Goal: Task Accomplishment & Management: Manage account settings

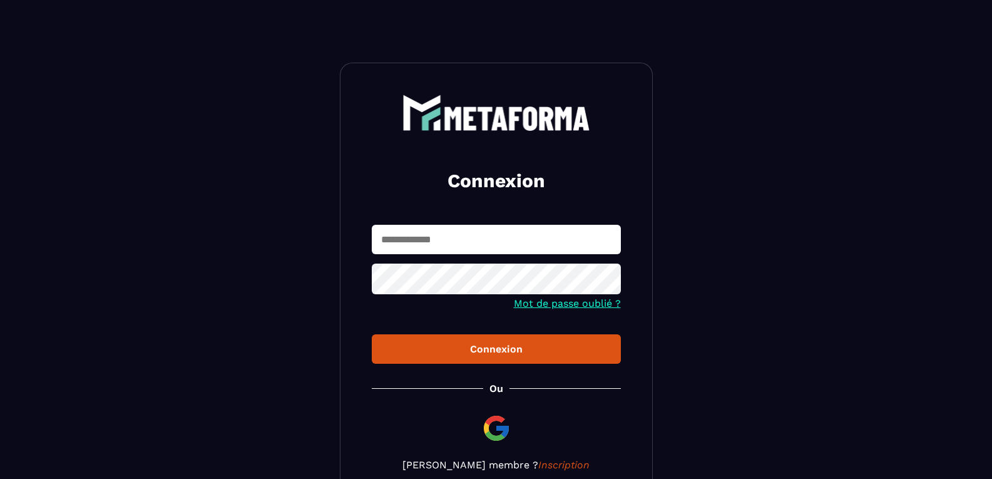
click at [464, 235] on input "text" at bounding box center [496, 239] width 249 height 29
type input "**********"
click at [427, 348] on div "Connexion" at bounding box center [496, 349] width 229 height 12
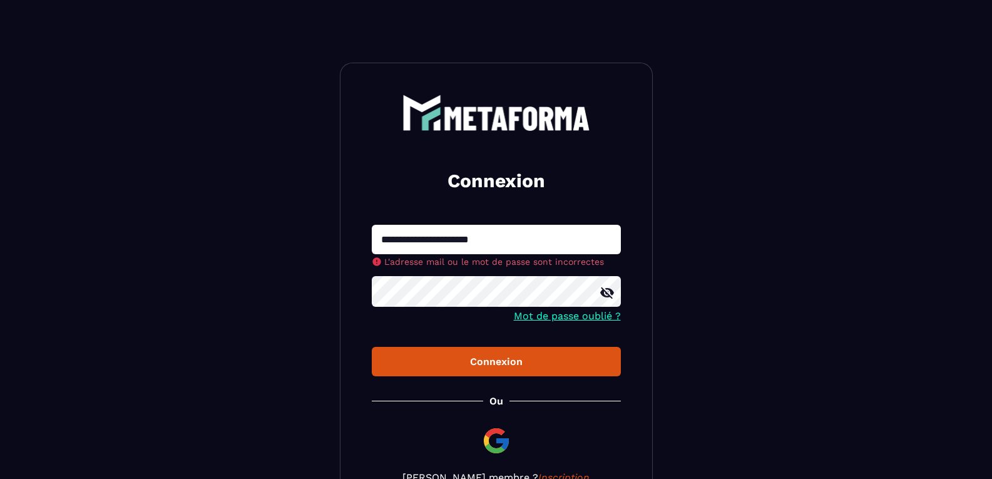
click at [417, 352] on button "Connexion" at bounding box center [496, 361] width 249 height 29
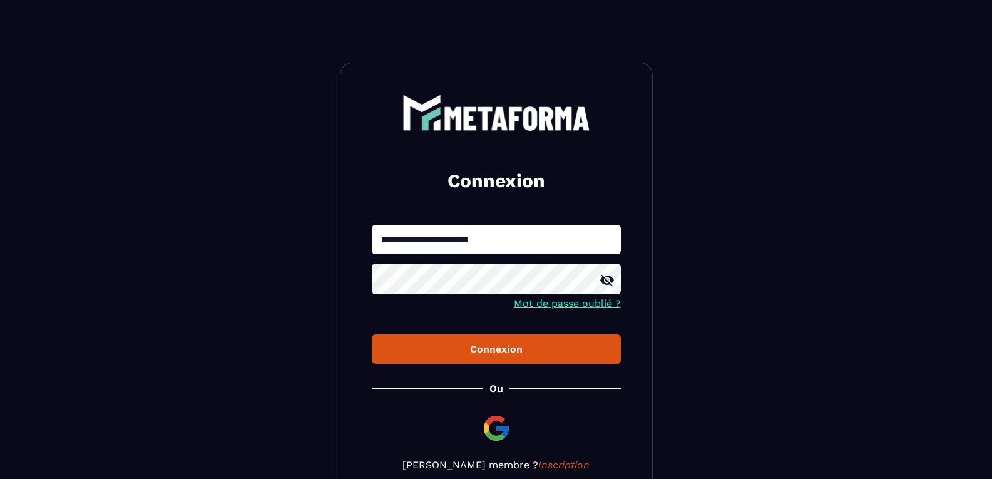
click at [608, 297] on div at bounding box center [496, 280] width 249 height 34
click at [608, 284] on icon at bounding box center [606, 280] width 15 height 15
click at [605, 283] on icon at bounding box center [606, 280] width 15 height 15
click at [484, 350] on div "Connexion" at bounding box center [496, 349] width 229 height 12
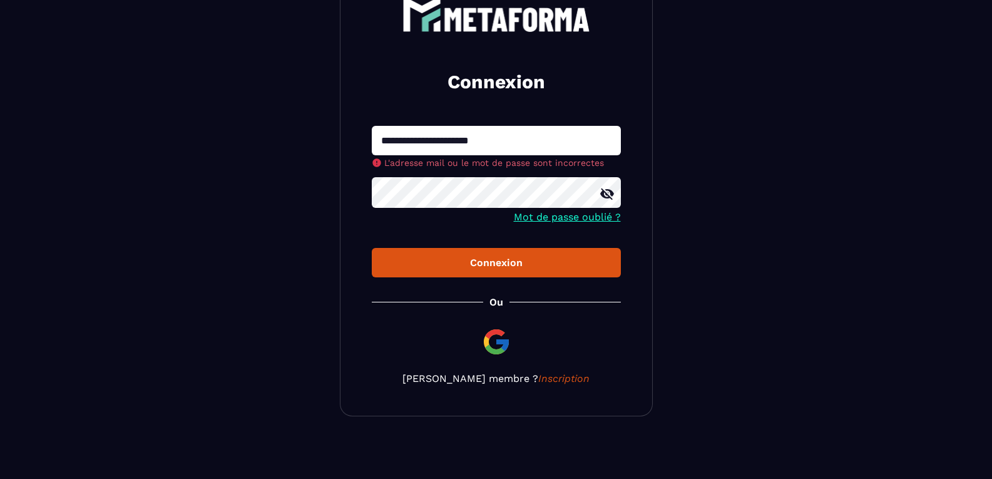
scroll to position [88, 0]
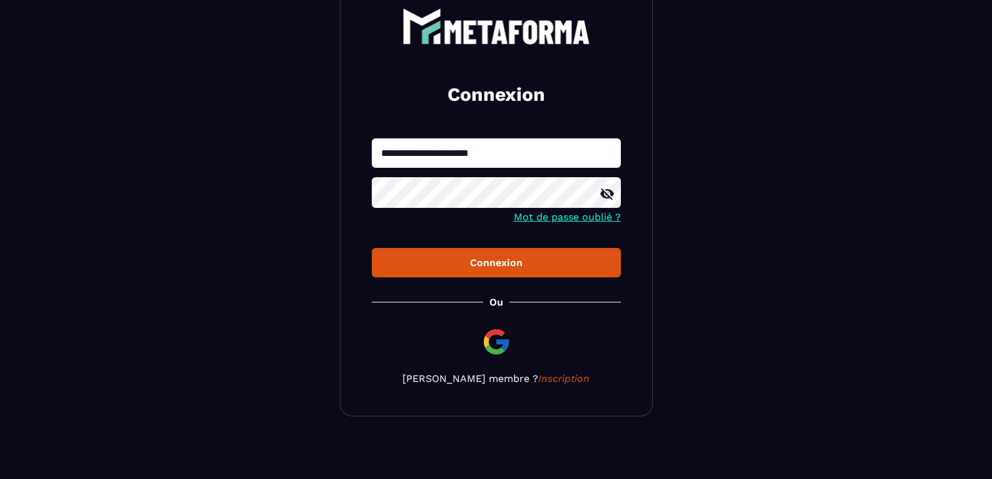
click at [497, 337] on img at bounding box center [496, 342] width 30 height 30
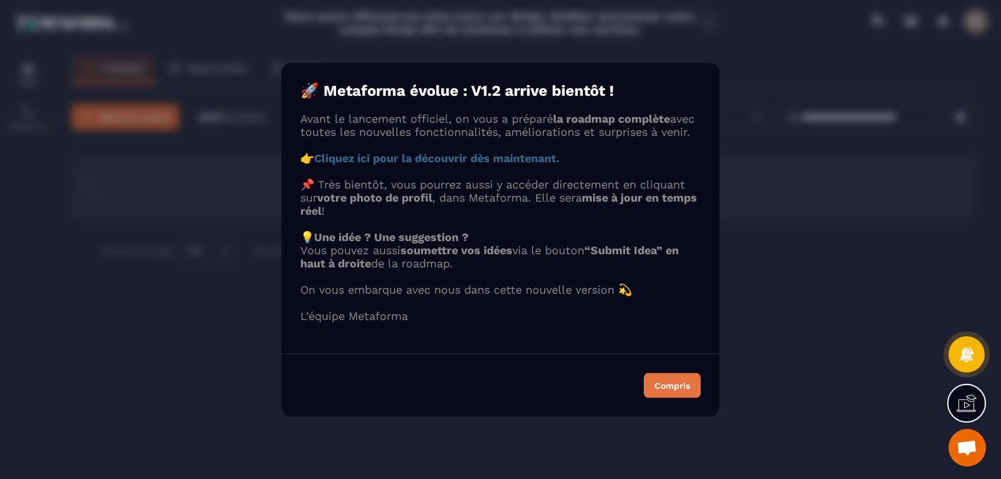
click at [677, 389] on div "Compris" at bounding box center [672, 384] width 36 height 9
